Goal: Task Accomplishment & Management: Manage account settings

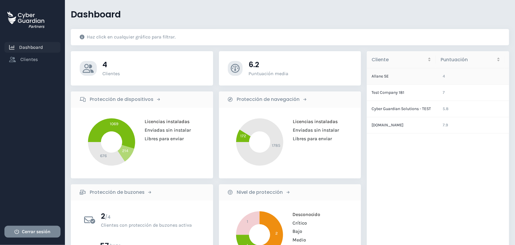
click at [382, 78] on td "Allane SE" at bounding box center [402, 76] width 71 height 16
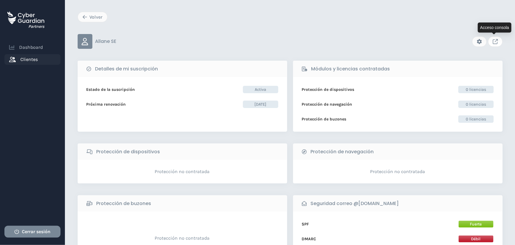
click at [496, 39] on icon "Link to client console" at bounding box center [495, 41] width 5 height 5
click at [33, 46] on span "Dashboard" at bounding box center [31, 47] width 24 height 7
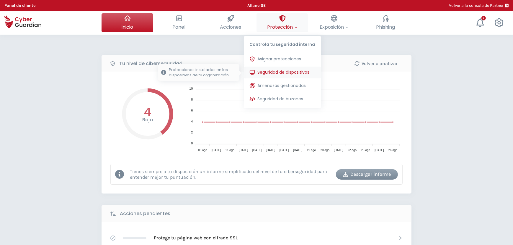
click at [269, 72] on span "Seguridad de dispositivos" at bounding box center [284, 72] width 52 height 6
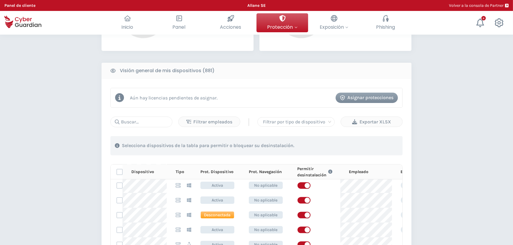
scroll to position [80, 0]
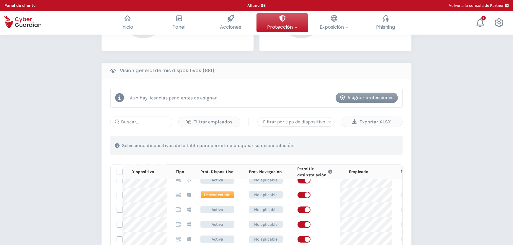
click at [352, 98] on div "Asignar protecciones" at bounding box center [366, 97] width 53 height 7
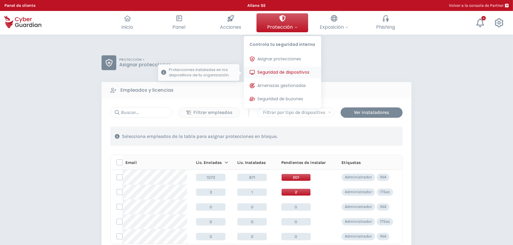
click at [275, 66] on button "Seguridad de dispositivos Protecciones instaladas en los dispositivos de tu org…" at bounding box center [282, 72] width 77 height 12
click at [275, 73] on span "Seguridad de dispositivos" at bounding box center [284, 72] width 52 height 6
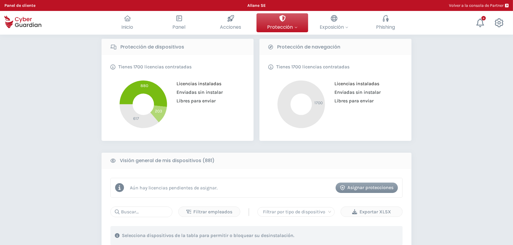
scroll to position [80, 0]
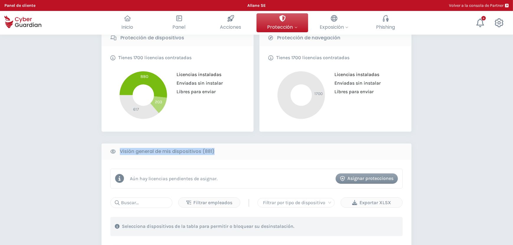
drag, startPoint x: 218, startPoint y: 149, endPoint x: 120, endPoint y: 148, distance: 98.3
click at [120, 148] on div "Visión general de mis dispositivos (881)" at bounding box center [257, 151] width 310 height 16
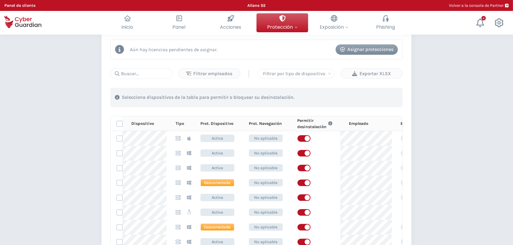
scroll to position [215, 0]
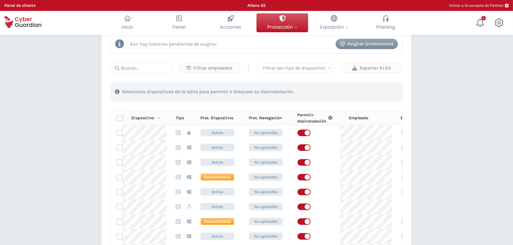
click at [158, 117] on icon at bounding box center [159, 118] width 4 height 4
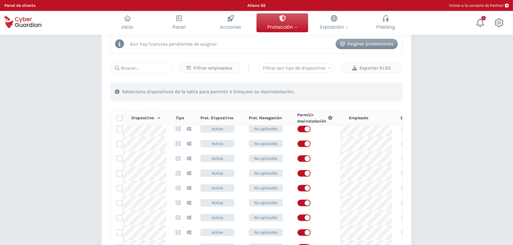
scroll to position [2201, 0]
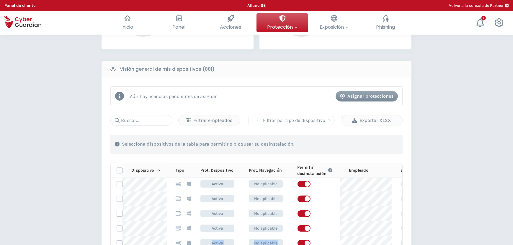
scroll to position [107, 0]
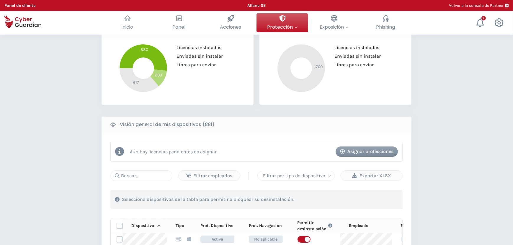
click at [360, 150] on div "Asignar protecciones" at bounding box center [366, 151] width 53 height 7
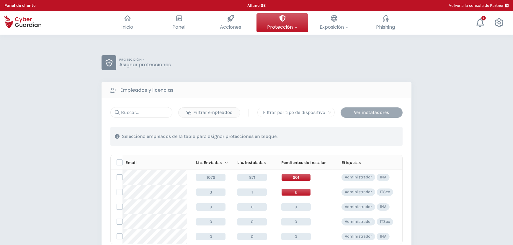
click at [366, 111] on div "Ver instaladores" at bounding box center [371, 112] width 53 height 7
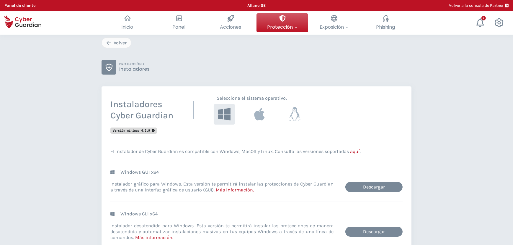
scroll to position [53, 0]
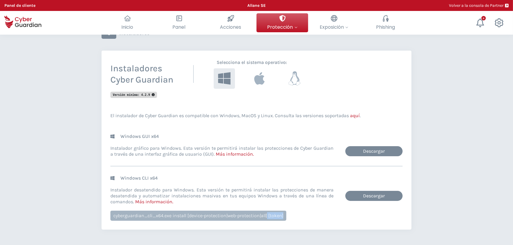
drag, startPoint x: 281, startPoint y: 214, endPoint x: 266, endPoint y: 216, distance: 16.0
click at [266, 216] on div "cyberguardian_cli_x64.exe install [device-protection|web-protection|all] [token]" at bounding box center [198, 215] width 176 height 10
click at [260, 78] on icon at bounding box center [260, 78] width 12 height 14
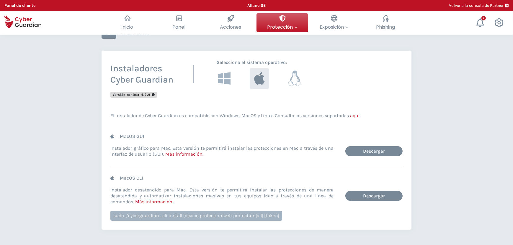
click at [294, 79] on icon at bounding box center [295, 79] width 14 height 16
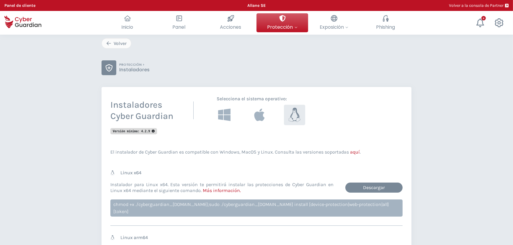
scroll to position [0, 0]
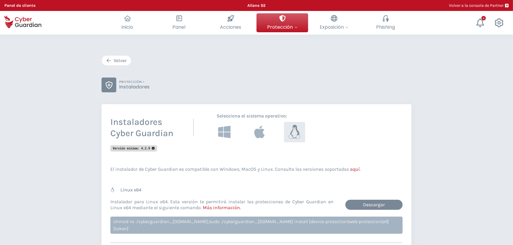
click at [114, 58] on div "Volver" at bounding box center [116, 60] width 20 height 7
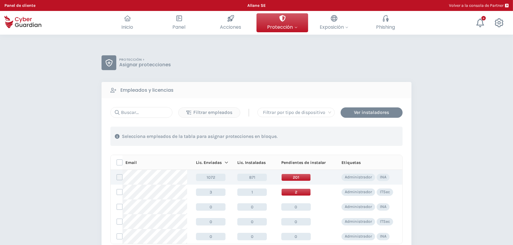
click at [118, 176] on label at bounding box center [120, 177] width 6 height 6
click at [117, 176] on input "checkbox" at bounding box center [117, 176] width 0 height 5
click at [366, 134] on div "Asignar protecciones" at bounding box center [366, 136] width 53 height 7
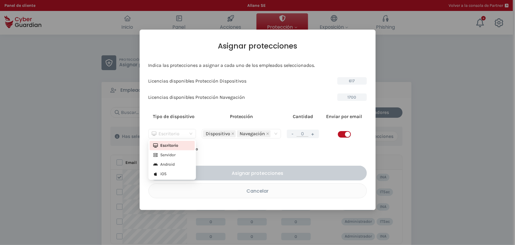
click at [193, 132] on span "Escritorio" at bounding box center [172, 133] width 41 height 9
click at [172, 162] on div "Android" at bounding box center [172, 164] width 38 height 6
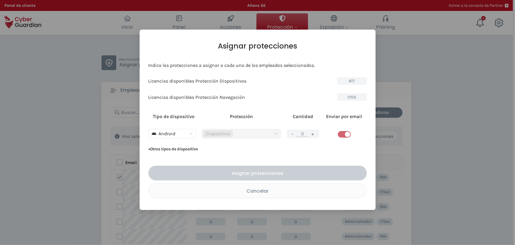
click at [311, 135] on button "+" at bounding box center [313, 133] width 7 height 7
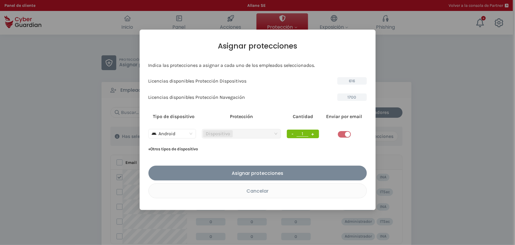
click at [313, 134] on button "+" at bounding box center [313, 133] width 7 height 7
type input "3"
click at [275, 189] on div "Cancelar" at bounding box center [257, 190] width 209 height 7
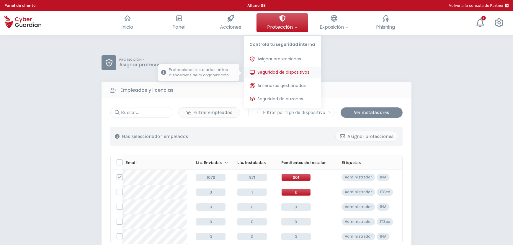
click at [274, 71] on span "Seguridad de dispositivos" at bounding box center [284, 72] width 52 height 6
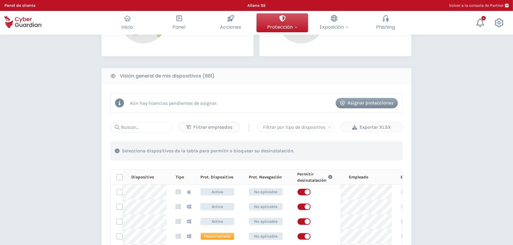
scroll to position [215, 0]
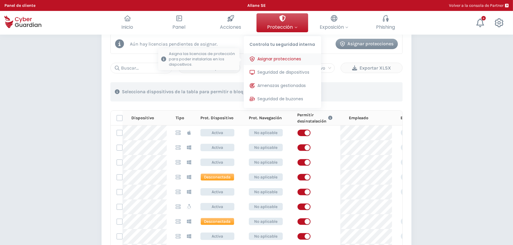
click at [275, 56] on span "Asignar protecciones" at bounding box center [280, 59] width 44 height 6
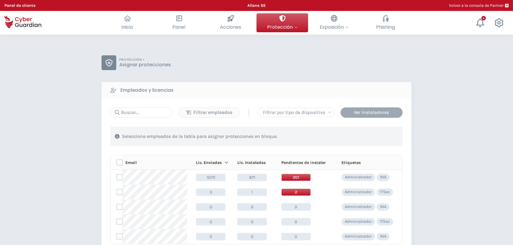
click at [372, 112] on div "Ver instaladores" at bounding box center [371, 112] width 53 height 7
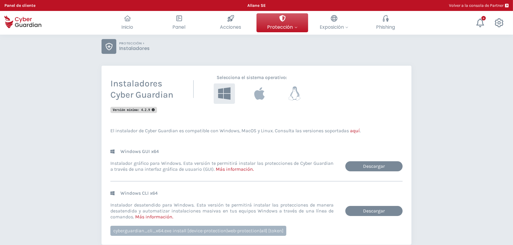
scroll to position [53, 0]
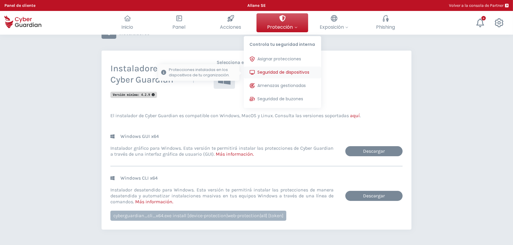
click at [275, 72] on span "Seguridad de dispositivos" at bounding box center [284, 72] width 52 height 6
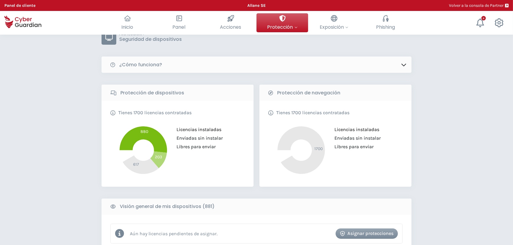
scroll to position [107, 0]
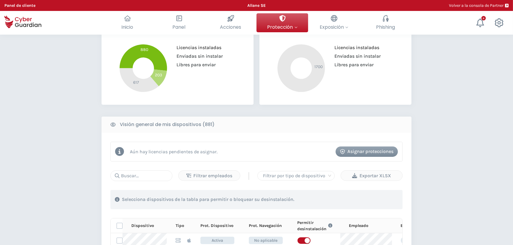
click at [346, 153] on div "Asignar protecciones" at bounding box center [366, 151] width 53 height 7
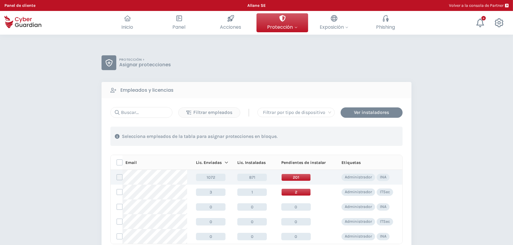
click at [119, 177] on label at bounding box center [120, 177] width 6 height 6
click at [117, 177] on input "checkbox" at bounding box center [117, 176] width 0 height 5
click at [366, 136] on div "Asignar protecciones" at bounding box center [366, 136] width 53 height 7
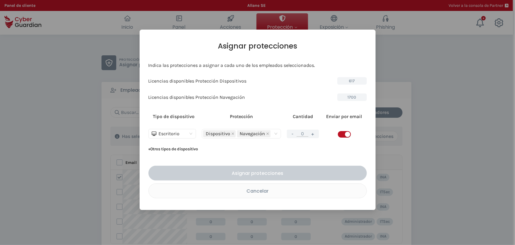
click at [175, 133] on div "Escritorio" at bounding box center [170, 133] width 36 height 9
click at [172, 164] on div "Android" at bounding box center [172, 164] width 38 height 6
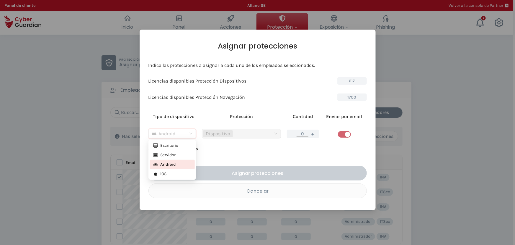
click at [175, 136] on div "Android" at bounding box center [170, 133] width 36 height 9
drag, startPoint x: 305, startPoint y: 134, endPoint x: 289, endPoint y: 134, distance: 16.5
click at [289, 134] on div "- 0 +" at bounding box center [303, 133] width 32 height 9
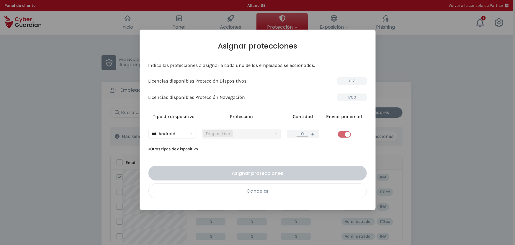
click at [265, 192] on div "Cancelar" at bounding box center [257, 190] width 209 height 7
